Goal: Task Accomplishment & Management: Manage account settings

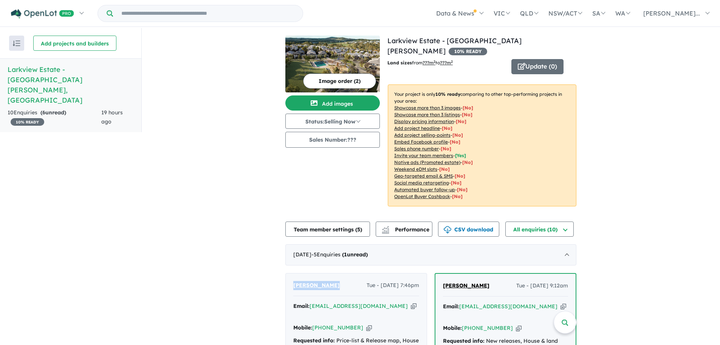
drag, startPoint x: 335, startPoint y: 273, endPoint x: 294, endPoint y: 274, distance: 41.2
click at [294, 281] on div "Laniesha Gepp Tue - 19/08/2025, 7:46pm" at bounding box center [356, 288] width 126 height 15
copy span "[PERSON_NAME]"
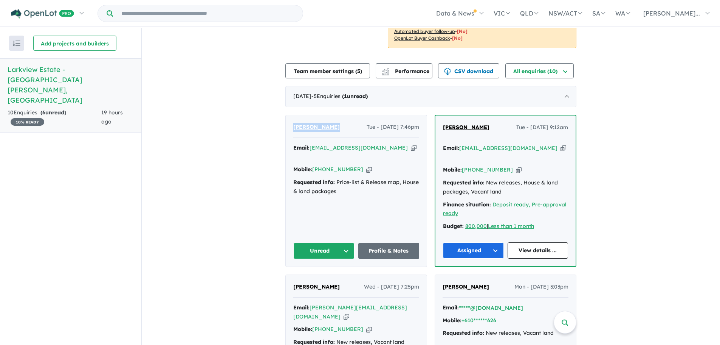
scroll to position [189, 0]
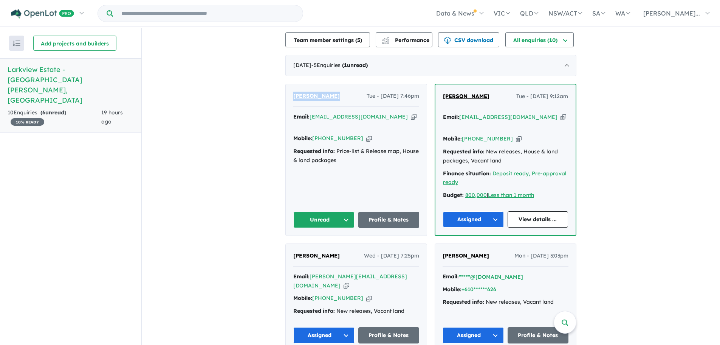
click at [348, 211] on button "Unread" at bounding box center [323, 219] width 61 height 16
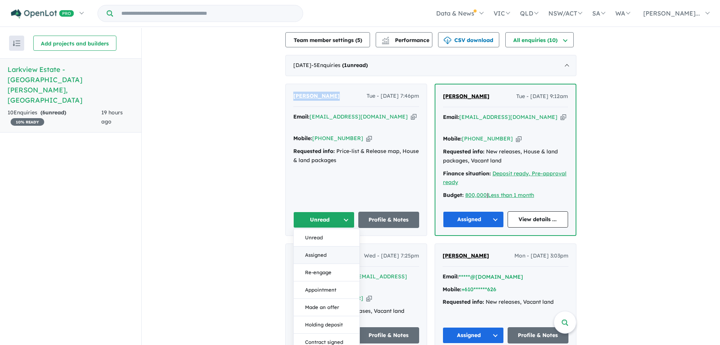
click at [324, 246] on button "Assigned" at bounding box center [327, 254] width 66 height 17
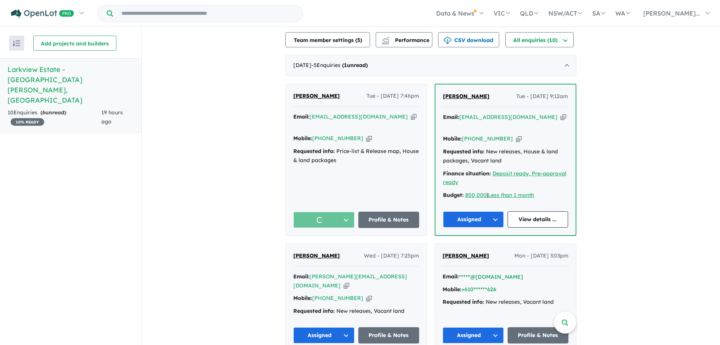
click at [247, 212] on div "View all projects in your account Larkview Estate - Mount Barker 10 % READY Lan…" at bounding box center [431, 166] width 579 height 655
